Goal: Information Seeking & Learning: Learn about a topic

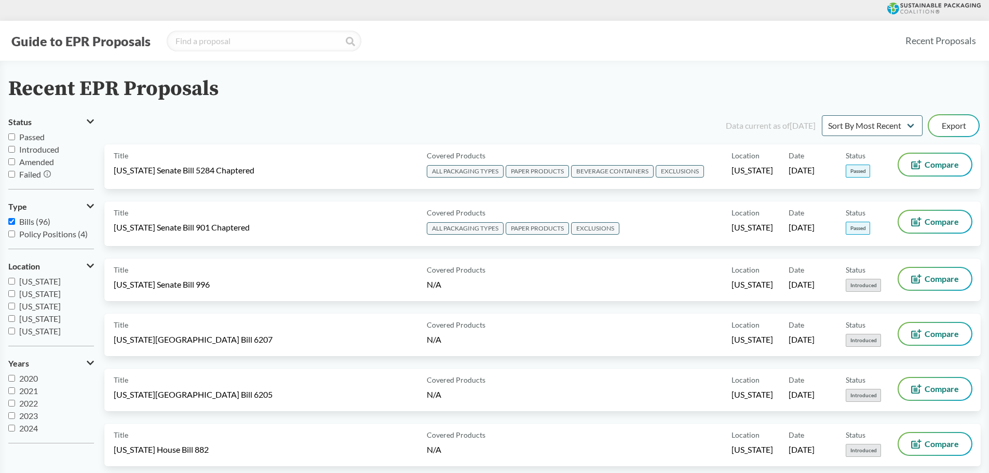
drag, startPoint x: 76, startPoint y: 42, endPoint x: 907, endPoint y: 12, distance: 830.9
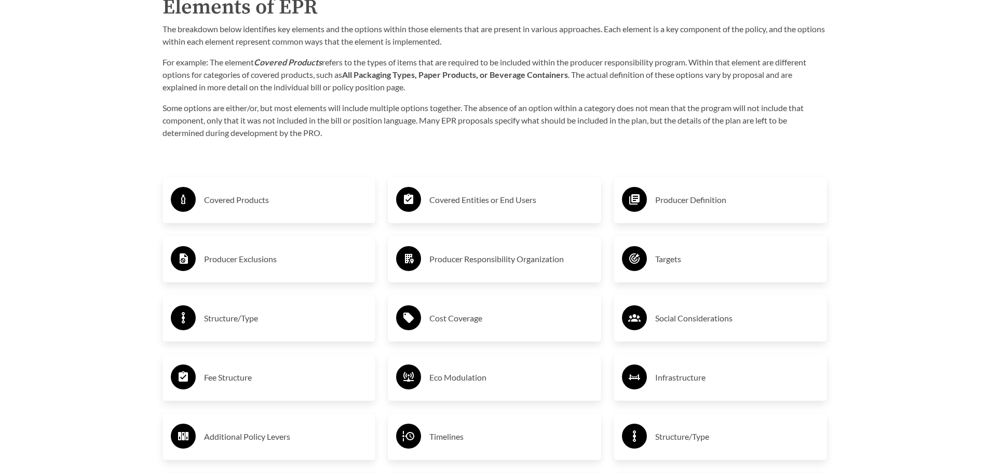
scroll to position [1714, 0]
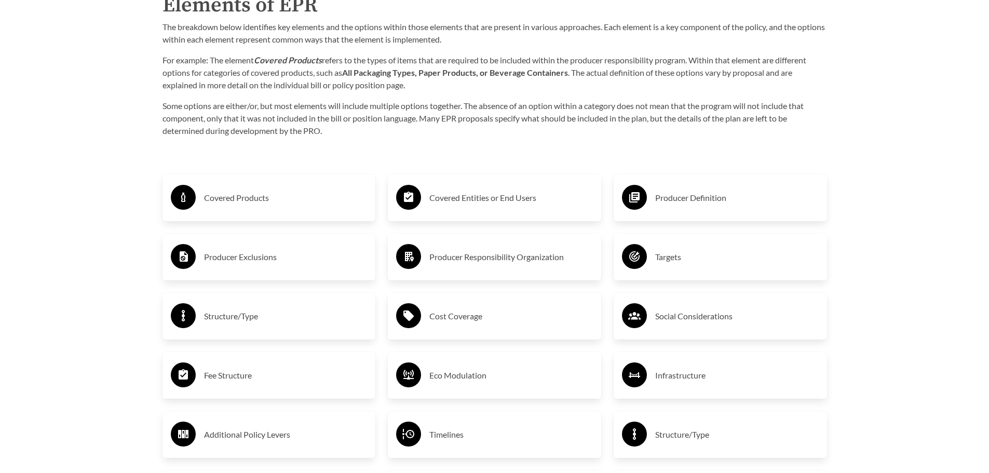
click at [381, 104] on p "Some options are either/or, but most elements will include multiple options tog…" at bounding box center [495, 118] width 665 height 37
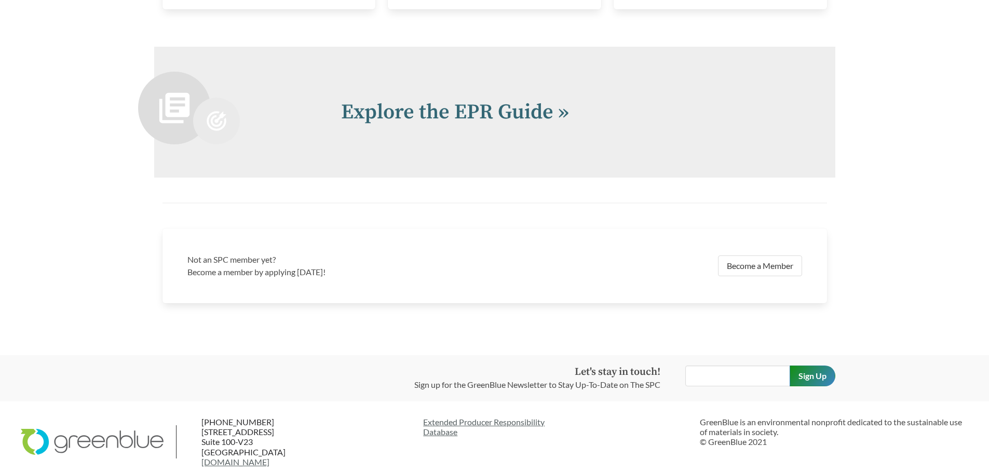
scroll to position [2285, 0]
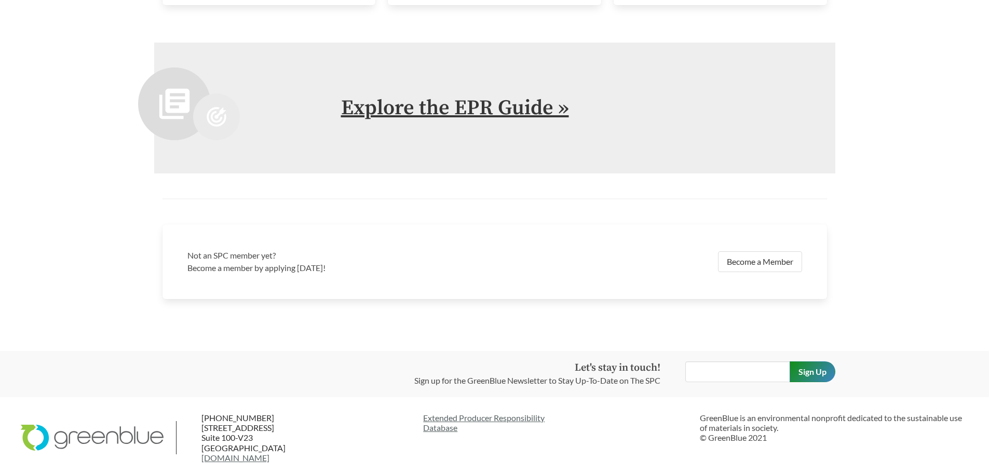
click at [434, 109] on link "Explore the EPR Guide »" at bounding box center [455, 108] width 228 height 26
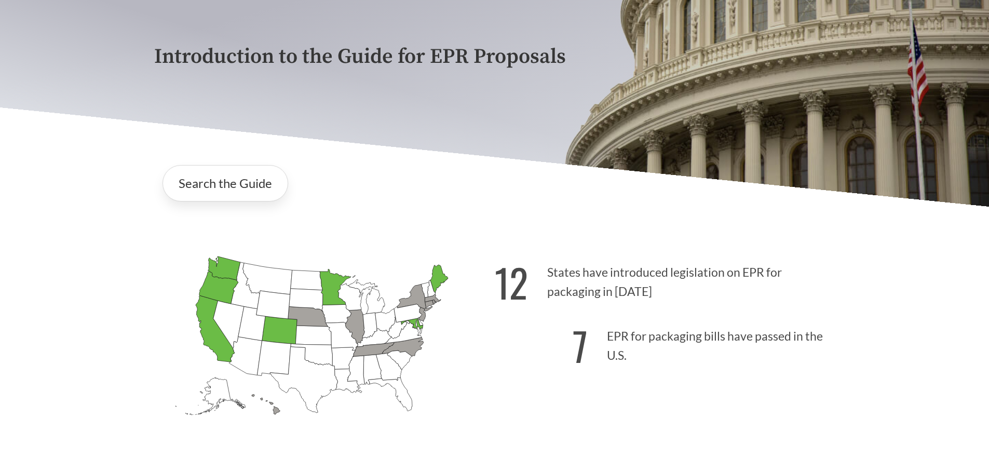
scroll to position [156, 0]
